Goal: Information Seeking & Learning: Learn about a topic

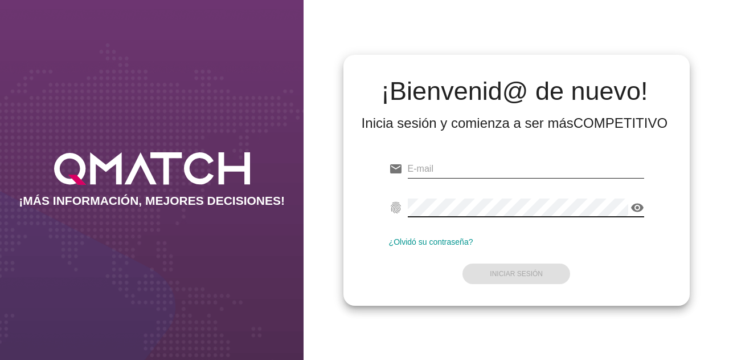
click at [443, 169] on input "email" at bounding box center [526, 169] width 236 height 18
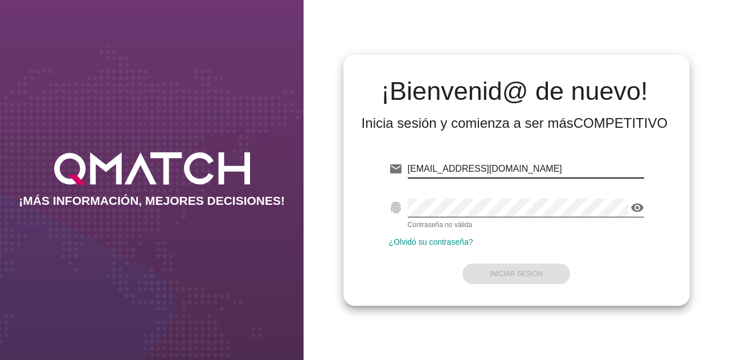
type input "[EMAIL_ADDRESS][DOMAIN_NAME]"
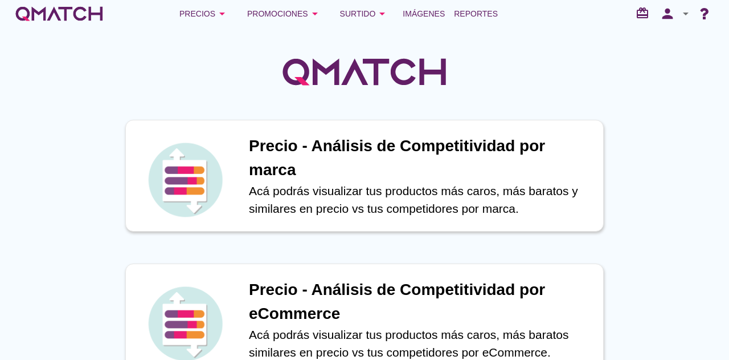
scroll to position [57, 0]
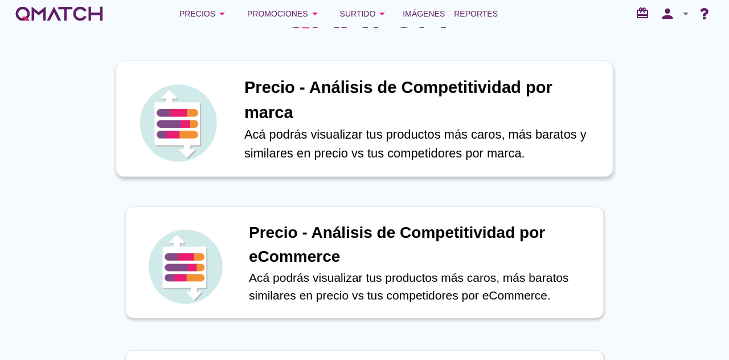
click at [456, 119] on h1 "Precio - Análisis de Competitividad por marca" at bounding box center [422, 100] width 357 height 50
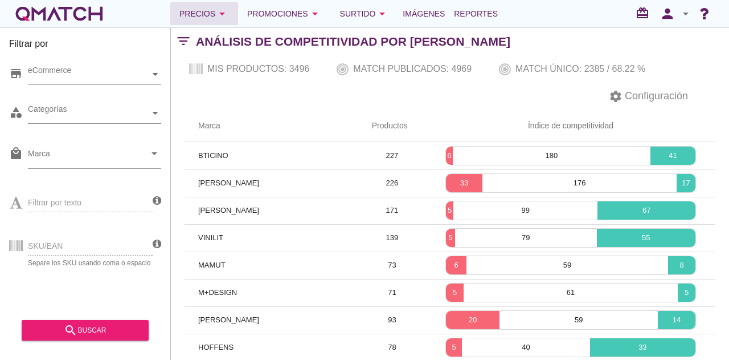
click at [210, 13] on div "Precios arrow_drop_down" at bounding box center [204, 14] width 50 height 14
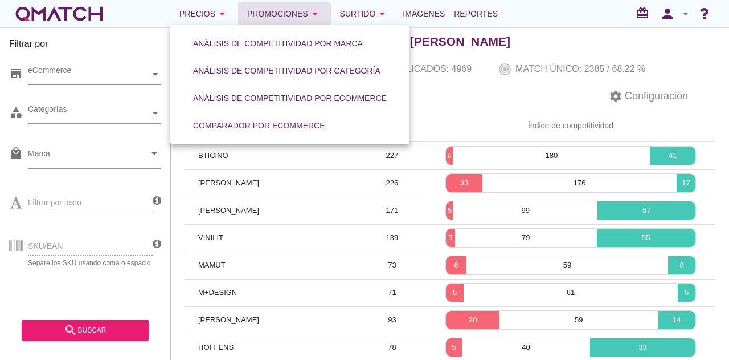
click at [285, 6] on button "Promociones arrow_drop_down" at bounding box center [284, 13] width 93 height 23
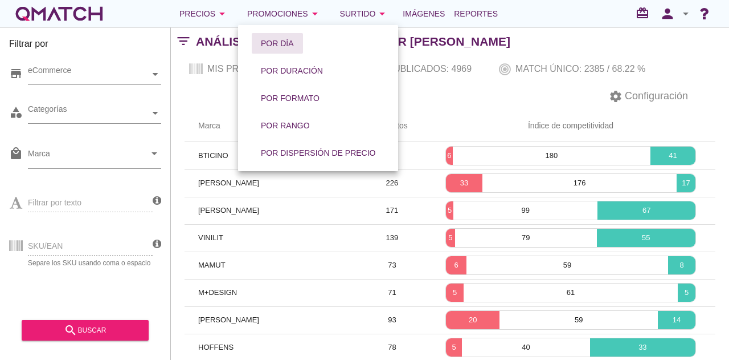
click at [287, 39] on div "Por día" at bounding box center [277, 44] width 33 height 12
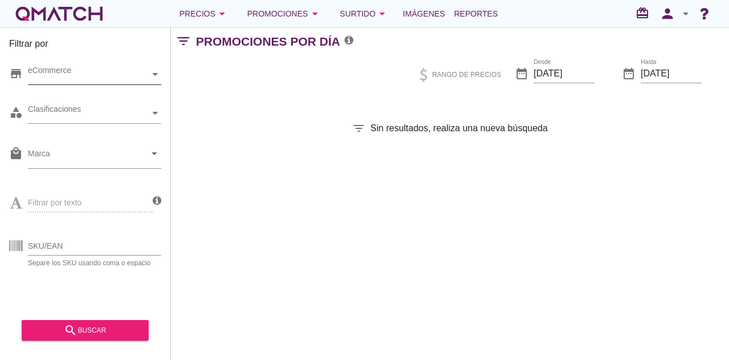
click at [150, 75] on div at bounding box center [155, 74] width 11 height 20
click at [143, 118] on div "Clasificaciones" at bounding box center [89, 113] width 122 height 12
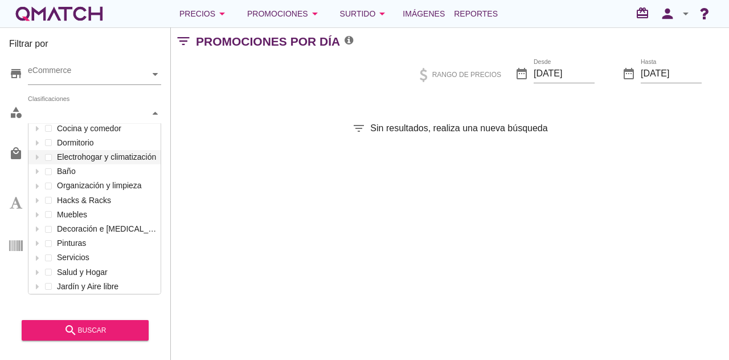
scroll to position [122, 0]
click at [131, 124] on div "Clasificaciones Electricidad y seguridad Mascotas Automóvil Pisos Ferretería y …" at bounding box center [94, 113] width 133 height 21
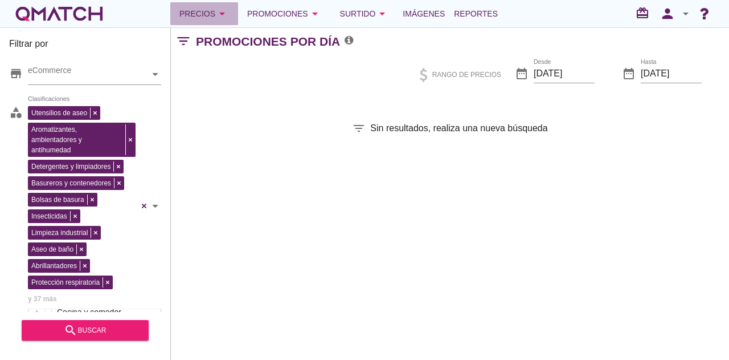
click at [213, 9] on div "Precios arrow_drop_down" at bounding box center [204, 14] width 50 height 14
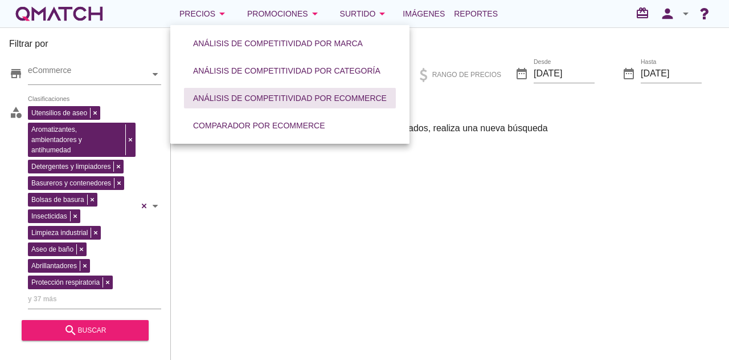
click at [276, 103] on div "Análisis de competitividad por eCommerce" at bounding box center [290, 98] width 194 height 12
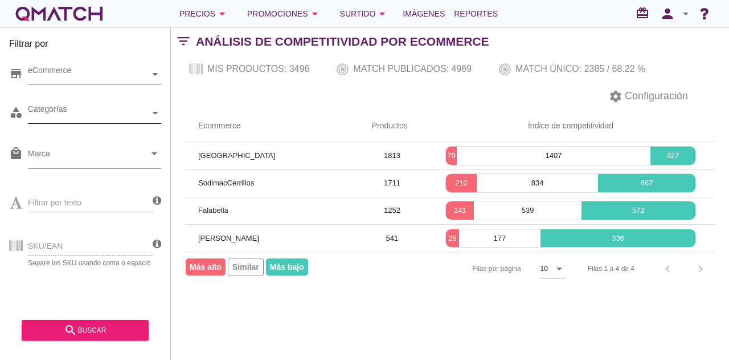
click at [154, 113] on icon at bounding box center [155, 113] width 5 height 5
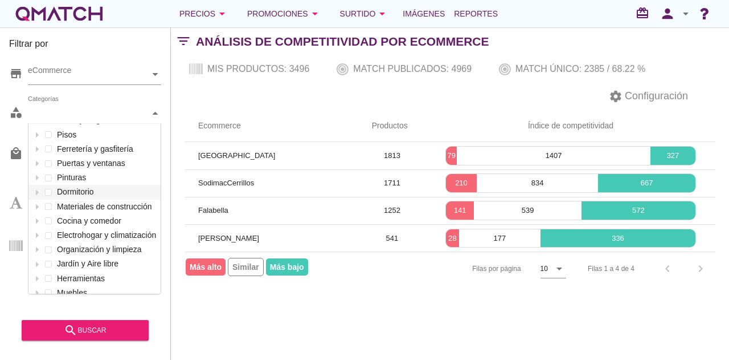
scroll to position [122, 0]
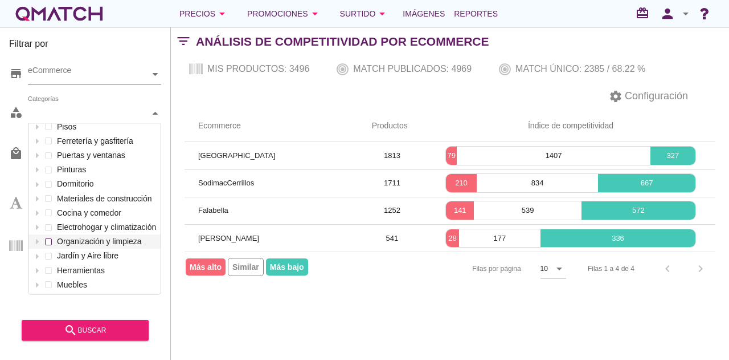
click at [116, 124] on div "Categorías Mascotas Automóvil Electricidad y seguridad Decoración e [MEDICAL_DA…" at bounding box center [94, 113] width 133 height 21
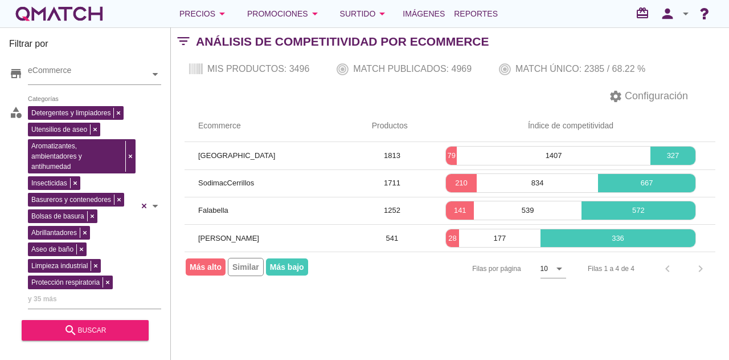
click at [282, 271] on span "Más bajo" at bounding box center [287, 266] width 42 height 17
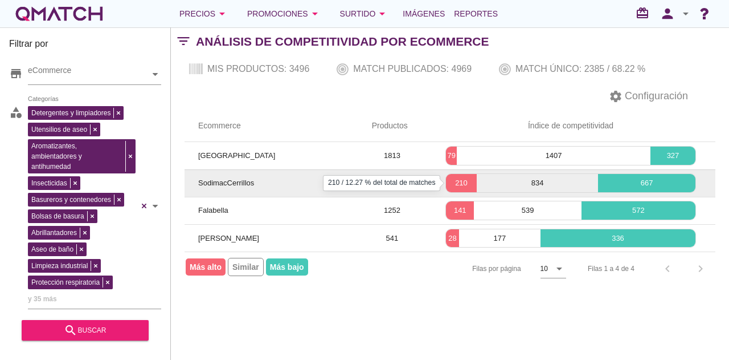
click at [459, 182] on p "210" at bounding box center [461, 182] width 31 height 11
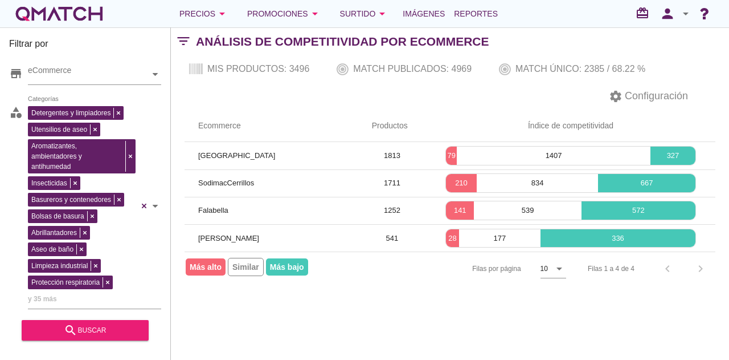
click at [699, 268] on div "Filas 1 a 4 de 4 chevron_left chevron_right" at bounding box center [644, 268] width 141 height 27
click at [288, 271] on span "Más bajo" at bounding box center [287, 266] width 42 height 17
click at [199, 272] on span "Más alto" at bounding box center [206, 266] width 40 height 17
click at [201, 270] on span "Más alto" at bounding box center [206, 266] width 40 height 17
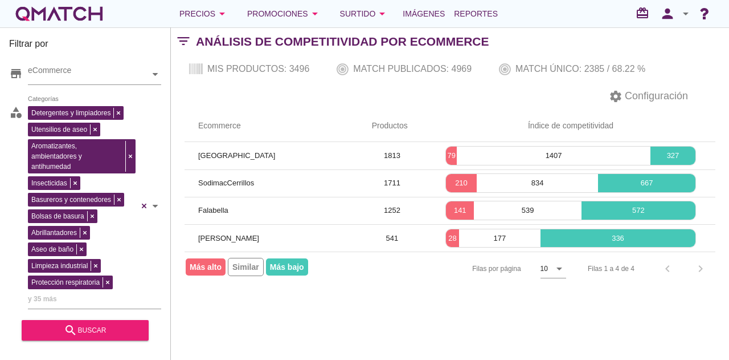
click at [201, 270] on span "Más alto" at bounding box center [206, 266] width 40 height 17
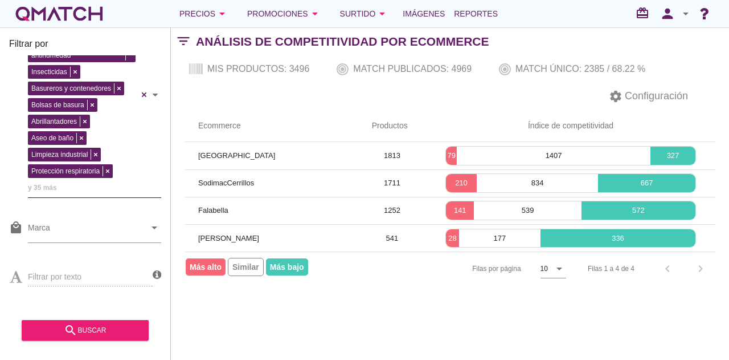
scroll to position [114, 0]
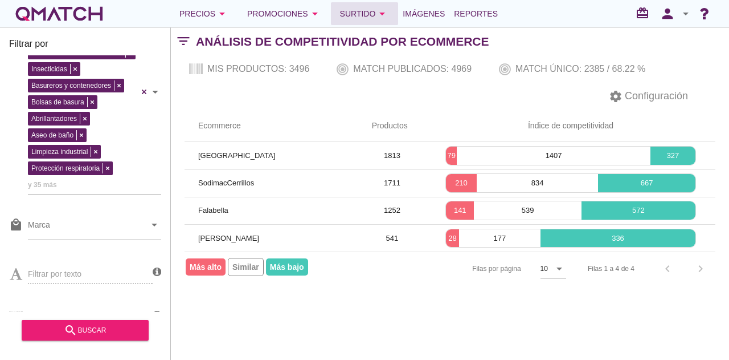
click at [377, 14] on icon "arrow_drop_down" at bounding box center [382, 14] width 14 height 14
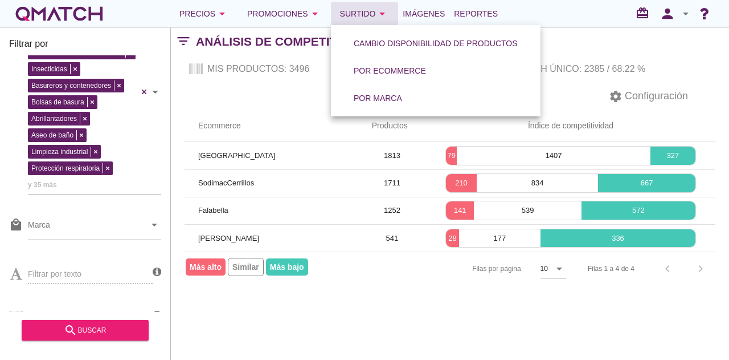
click at [377, 14] on icon "arrow_drop_down" at bounding box center [382, 14] width 14 height 14
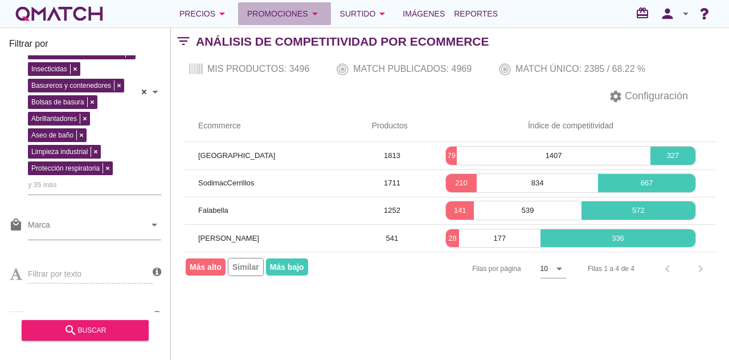
click at [299, 15] on div "Promociones arrow_drop_down" at bounding box center [284, 14] width 75 height 14
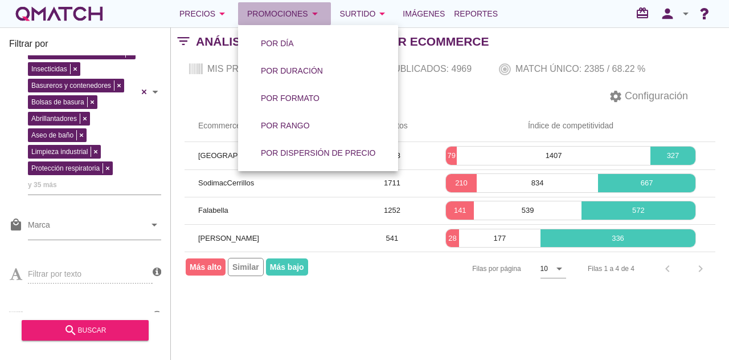
click at [299, 15] on div "Promociones arrow_drop_down" at bounding box center [284, 14] width 75 height 14
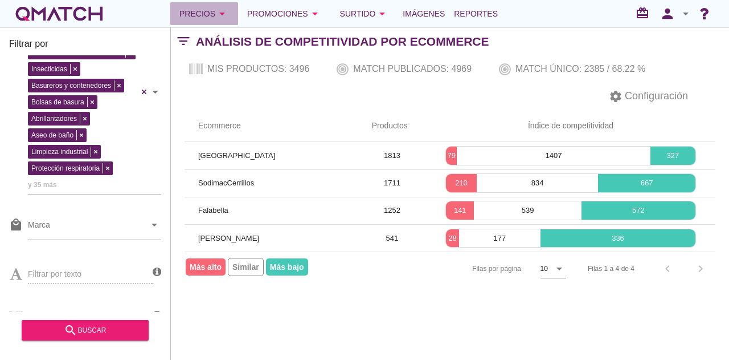
click at [221, 17] on icon "arrow_drop_down" at bounding box center [222, 14] width 14 height 14
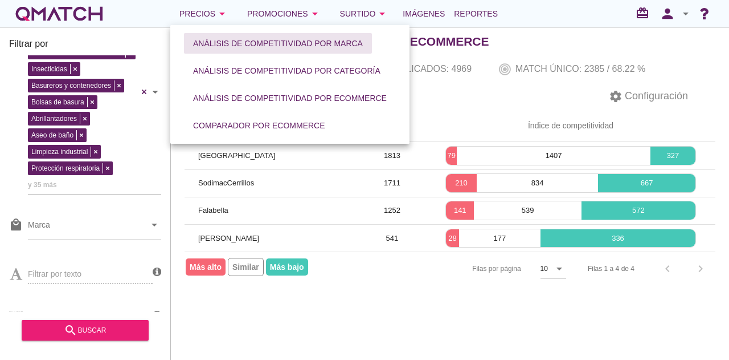
click at [203, 51] on button "Análisis de competitividad por marca" at bounding box center [278, 43] width 188 height 21
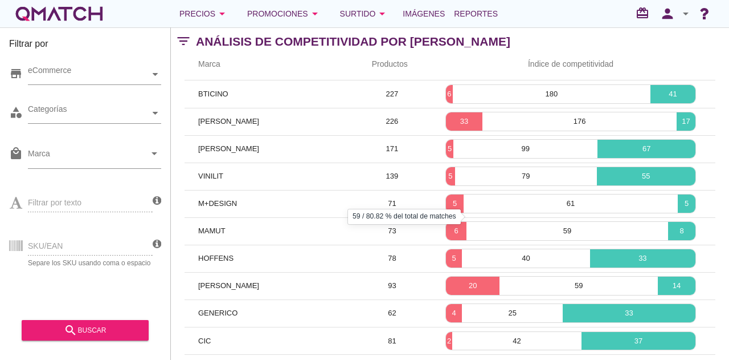
scroll to position [97, 0]
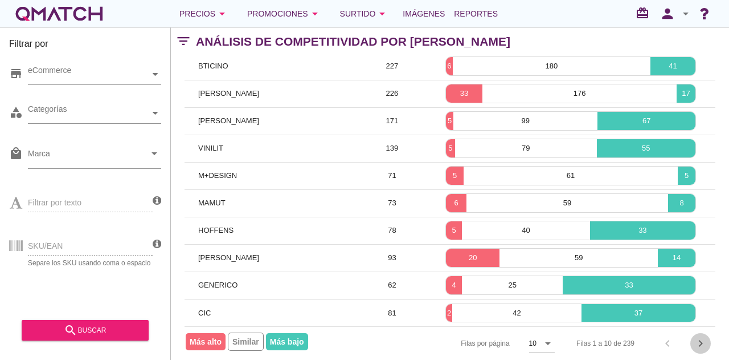
click at [699, 336] on icon "chevron_right" at bounding box center [701, 343] width 14 height 14
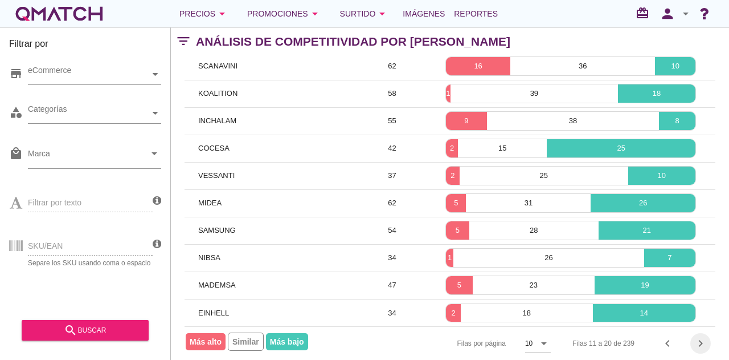
click at [710, 336] on div "chevron_right" at bounding box center [701, 343] width 21 height 14
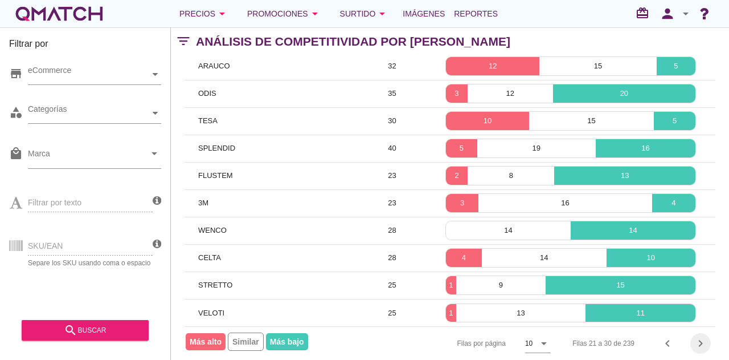
click at [697, 336] on icon "chevron_right" at bounding box center [701, 343] width 14 height 14
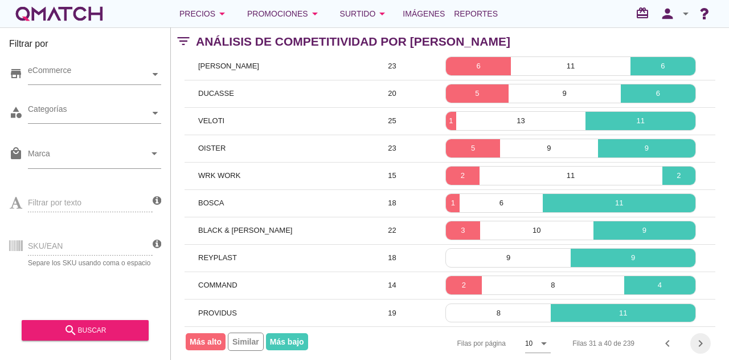
click at [697, 336] on icon "chevron_right" at bounding box center [701, 343] width 14 height 14
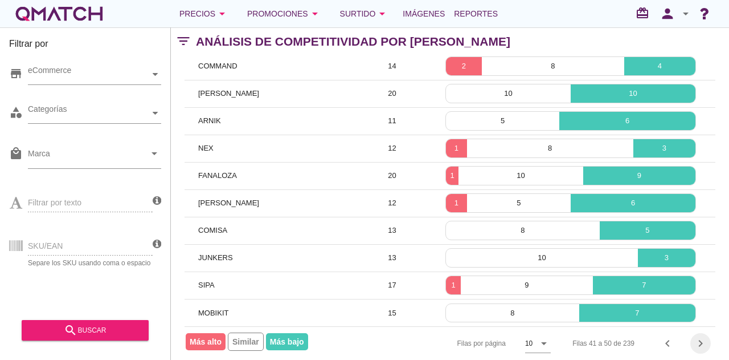
click at [693, 336] on div "chevron_right" at bounding box center [701, 343] width 21 height 14
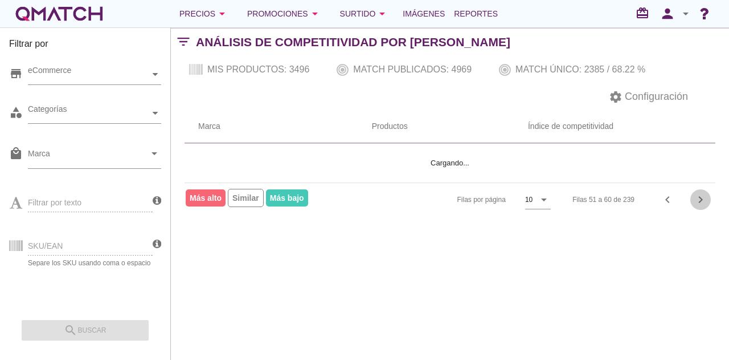
scroll to position [0, 0]
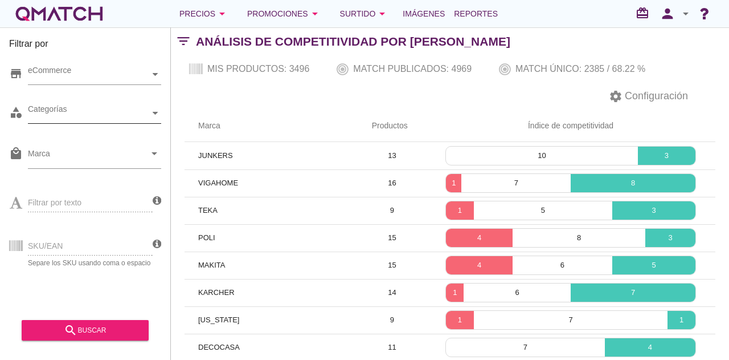
click at [141, 110] on div "Categorías" at bounding box center [89, 113] width 122 height 12
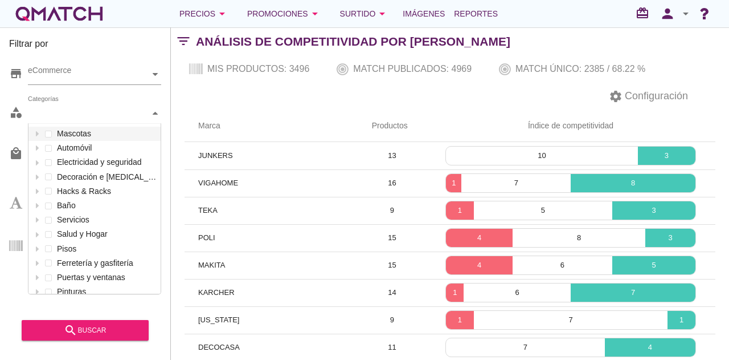
scroll to position [170, 132]
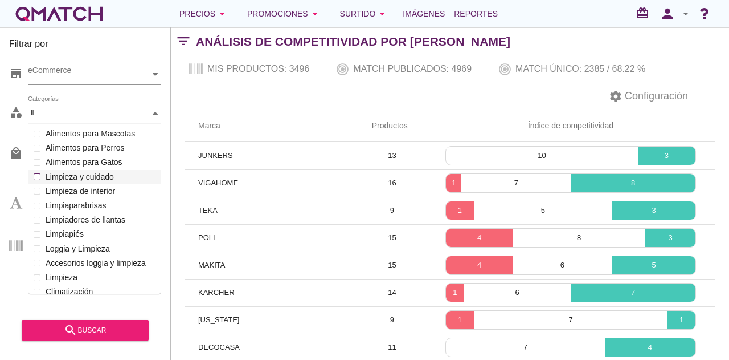
type input "l"
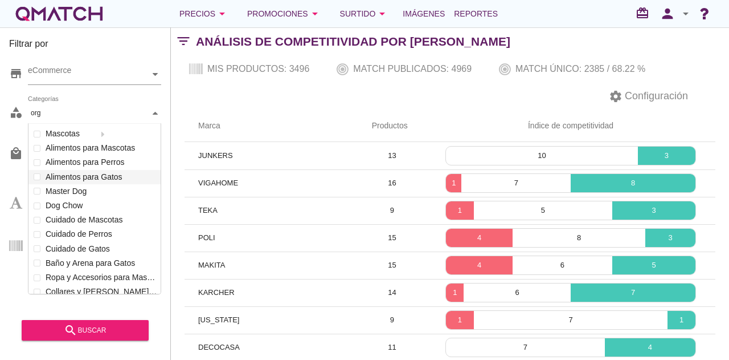
type input "orga"
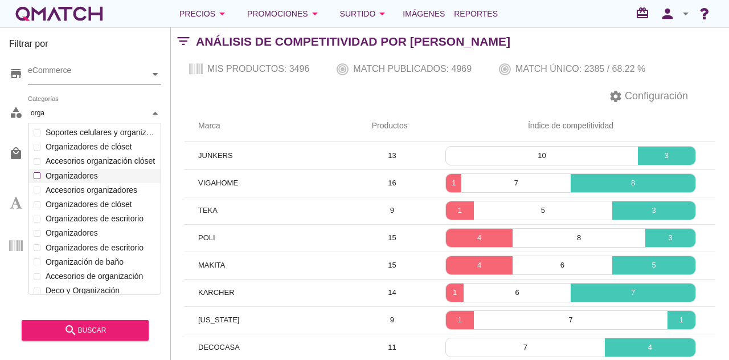
scroll to position [0, 0]
click at [157, 112] on icon at bounding box center [155, 113] width 5 height 5
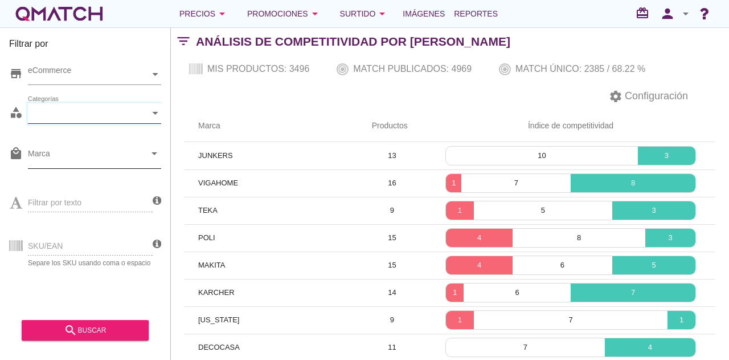
click at [154, 158] on icon "arrow_drop_down" at bounding box center [155, 153] width 14 height 14
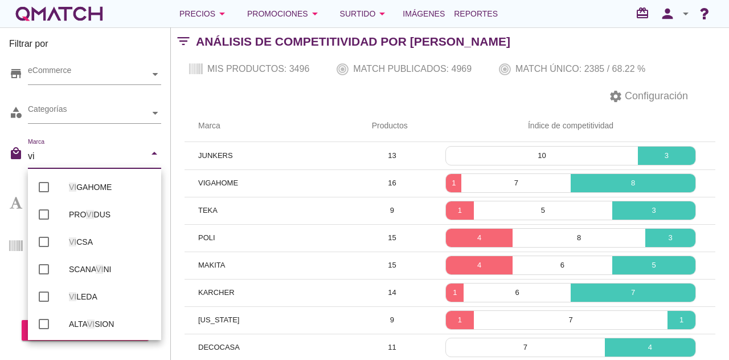
type input "v"
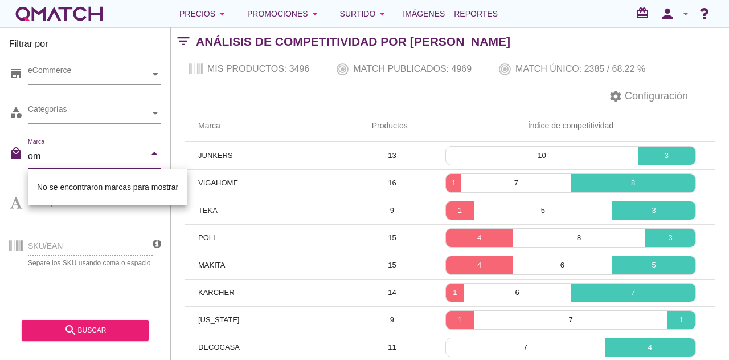
type input "o"
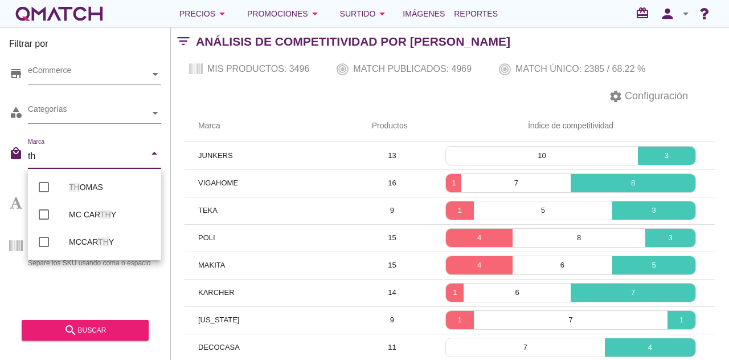
type input "t"
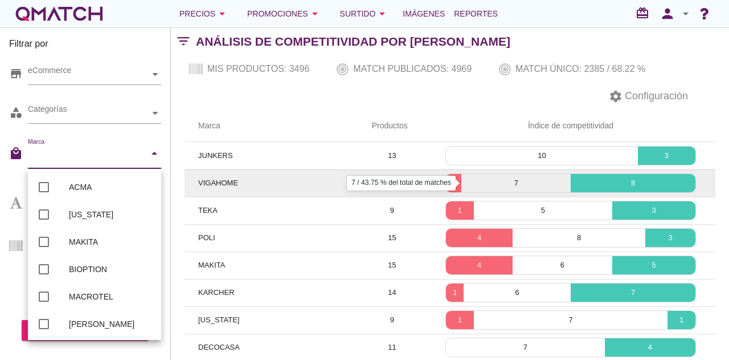
scroll to position [97, 0]
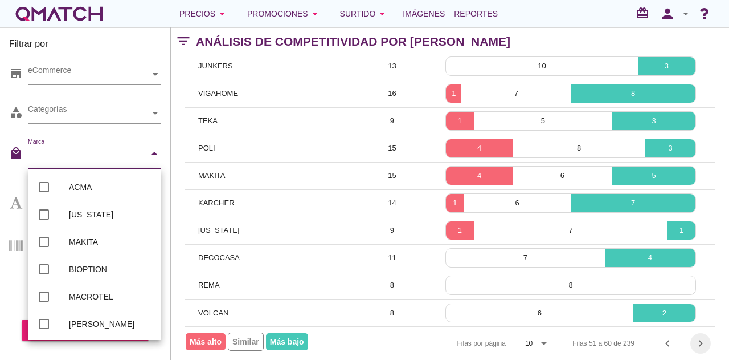
click at [701, 336] on icon "chevron_right" at bounding box center [701, 343] width 14 height 14
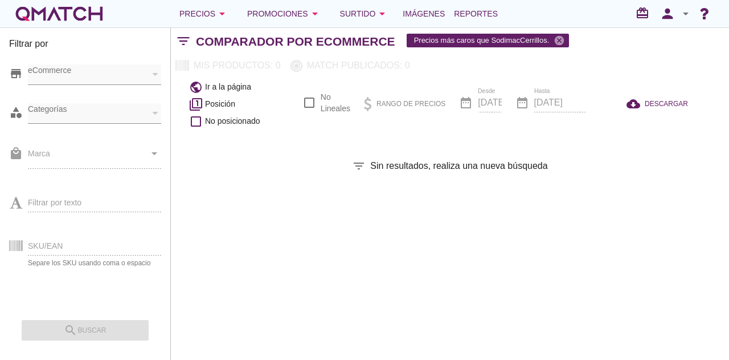
checkbox input "false"
